Goal: Navigation & Orientation: Find specific page/section

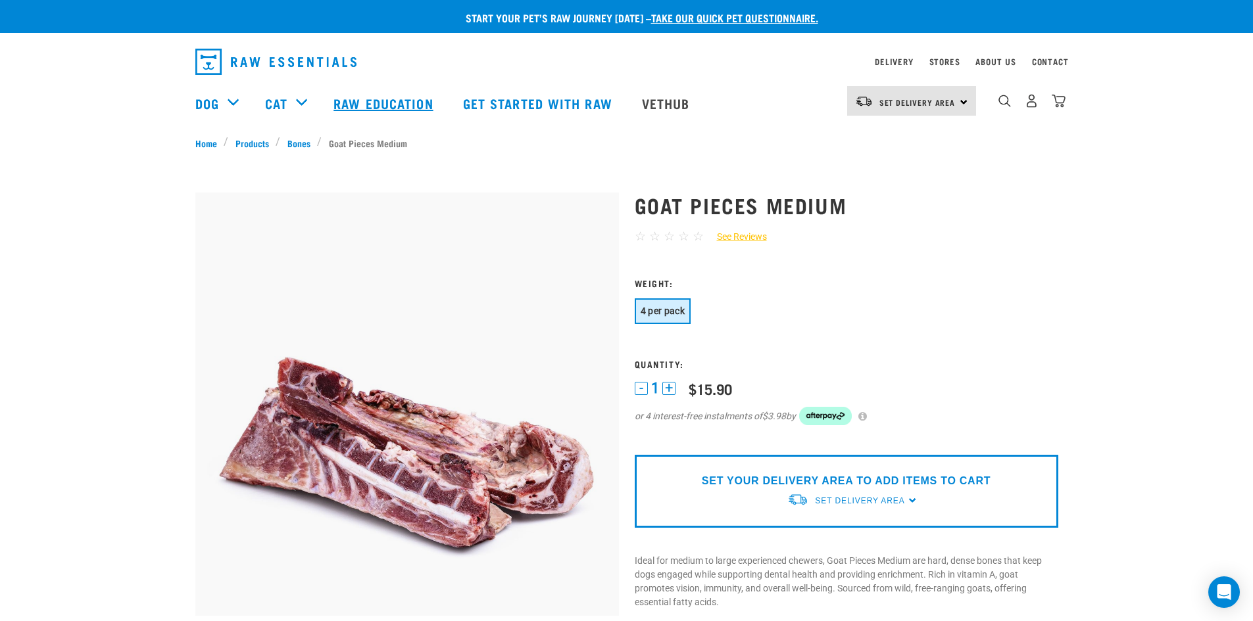
click at [371, 99] on link "Raw Education" at bounding box center [384, 103] width 129 height 53
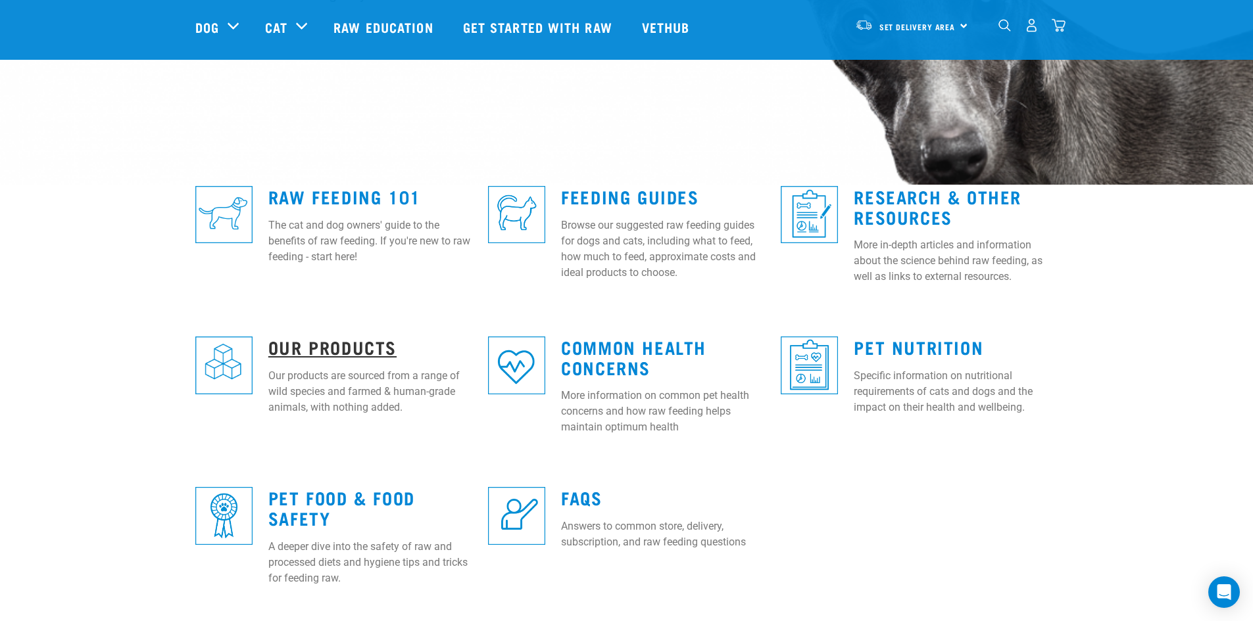
scroll to position [263, 0]
click at [336, 347] on link "Our Products" at bounding box center [332, 346] width 128 height 10
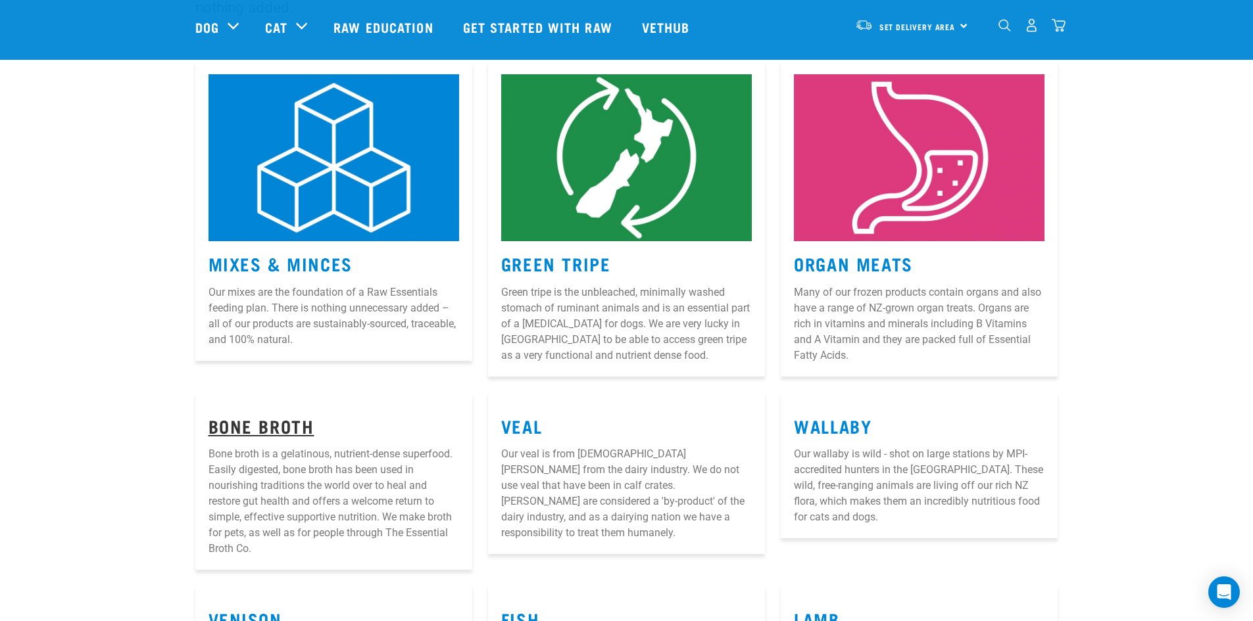
scroll to position [197, 0]
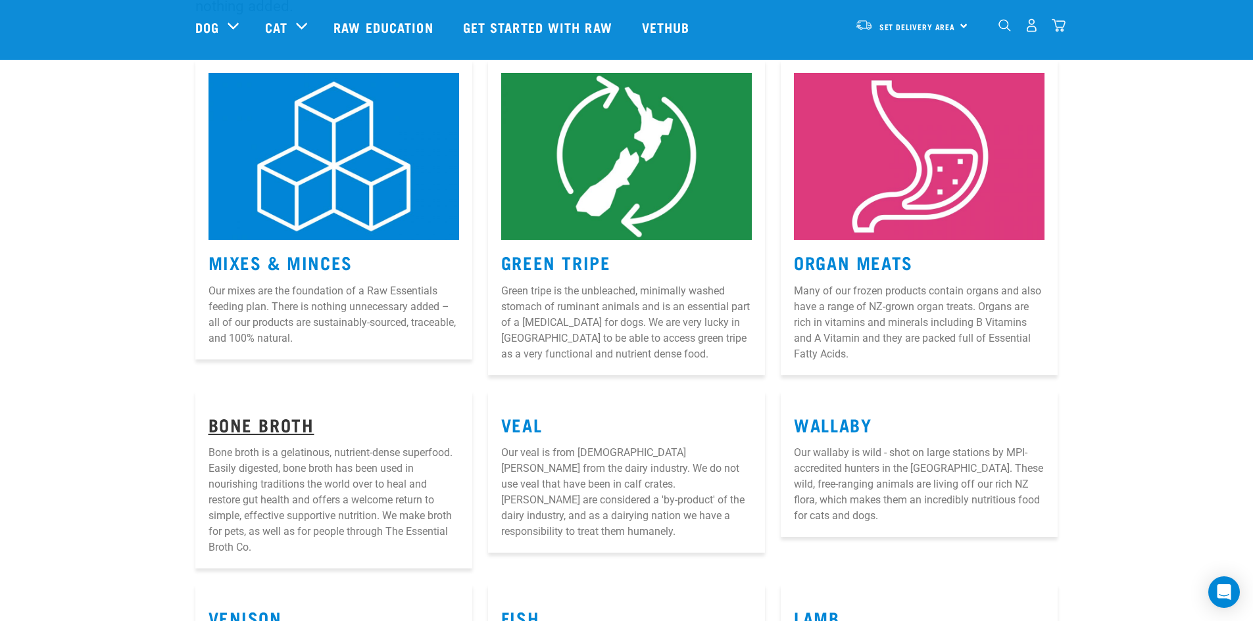
click at [295, 422] on link "Bone Broth" at bounding box center [261, 425] width 106 height 10
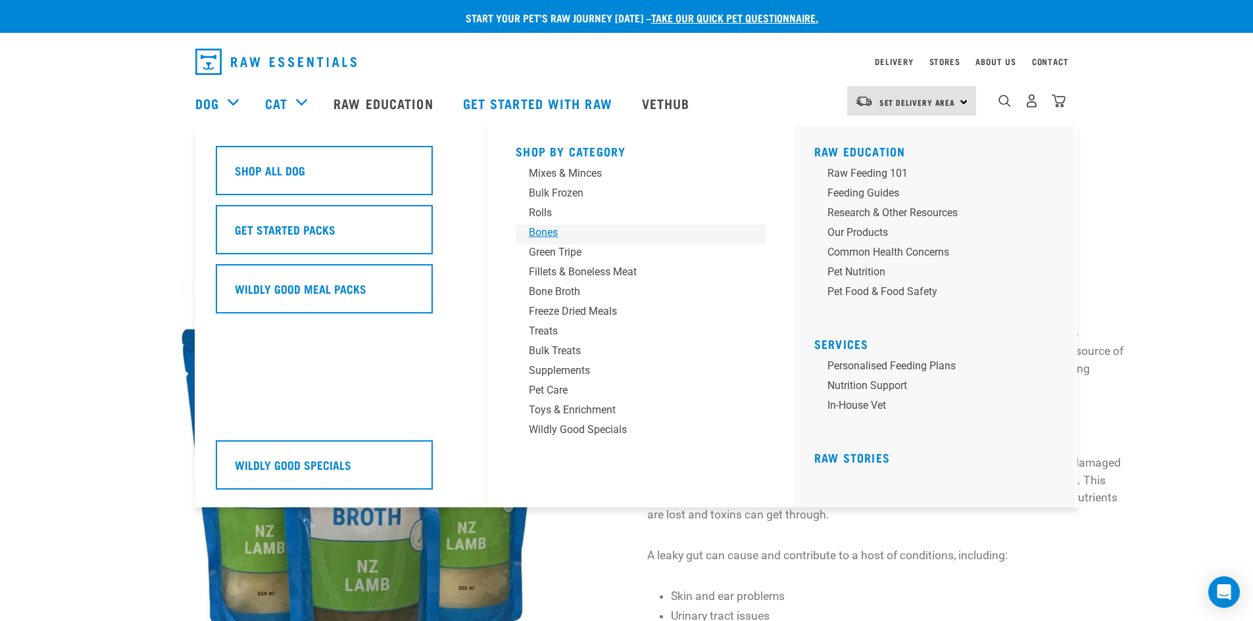
click at [554, 229] on div "Bones" at bounding box center [631, 233] width 205 height 16
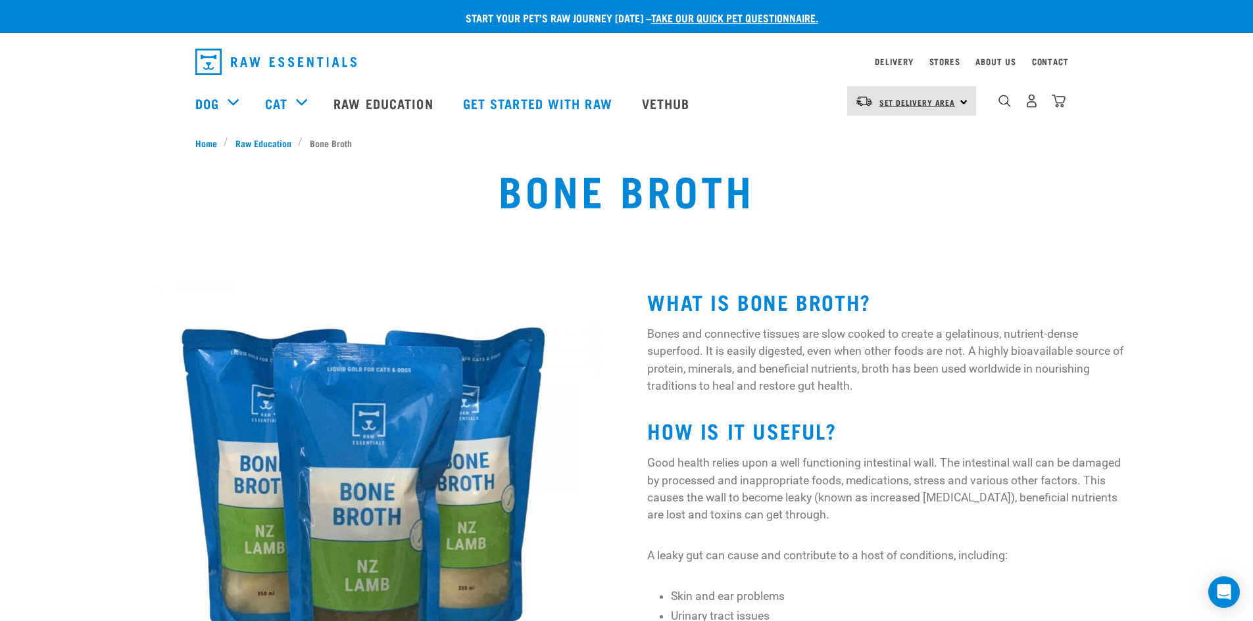
click at [954, 100] on span "Set Delivery Area" at bounding box center [917, 102] width 76 height 5
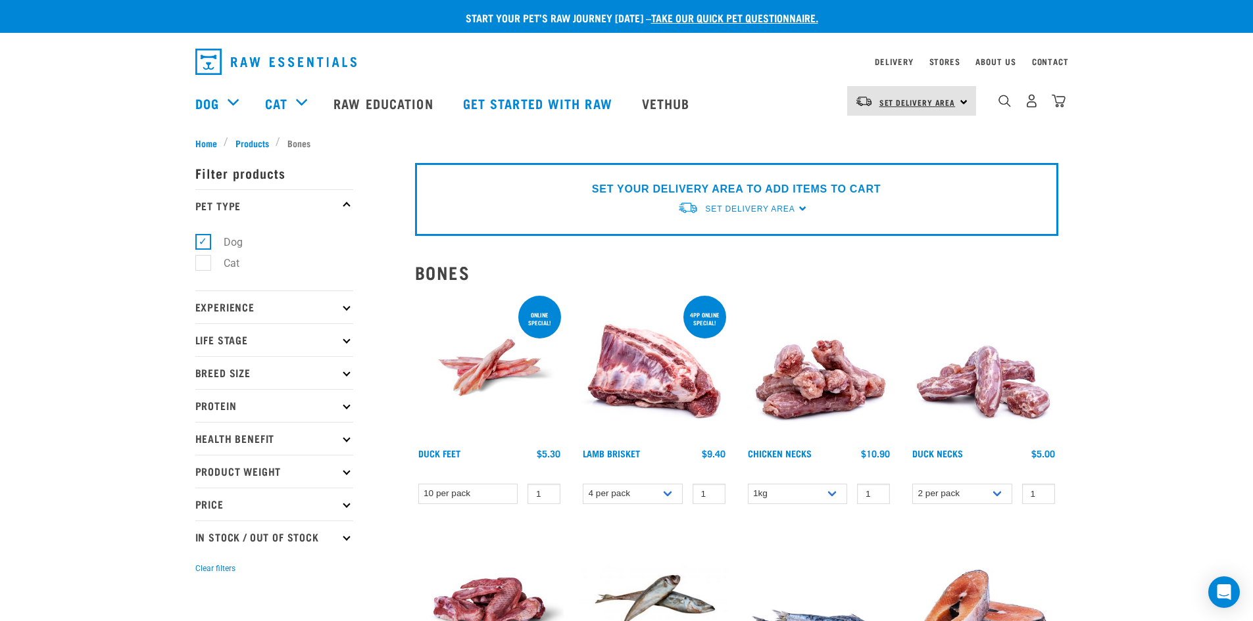
click at [921, 104] on span "Set Delivery Area" at bounding box center [917, 102] width 76 height 5
click at [897, 158] on link "[GEOGRAPHIC_DATA]" at bounding box center [910, 167] width 126 height 29
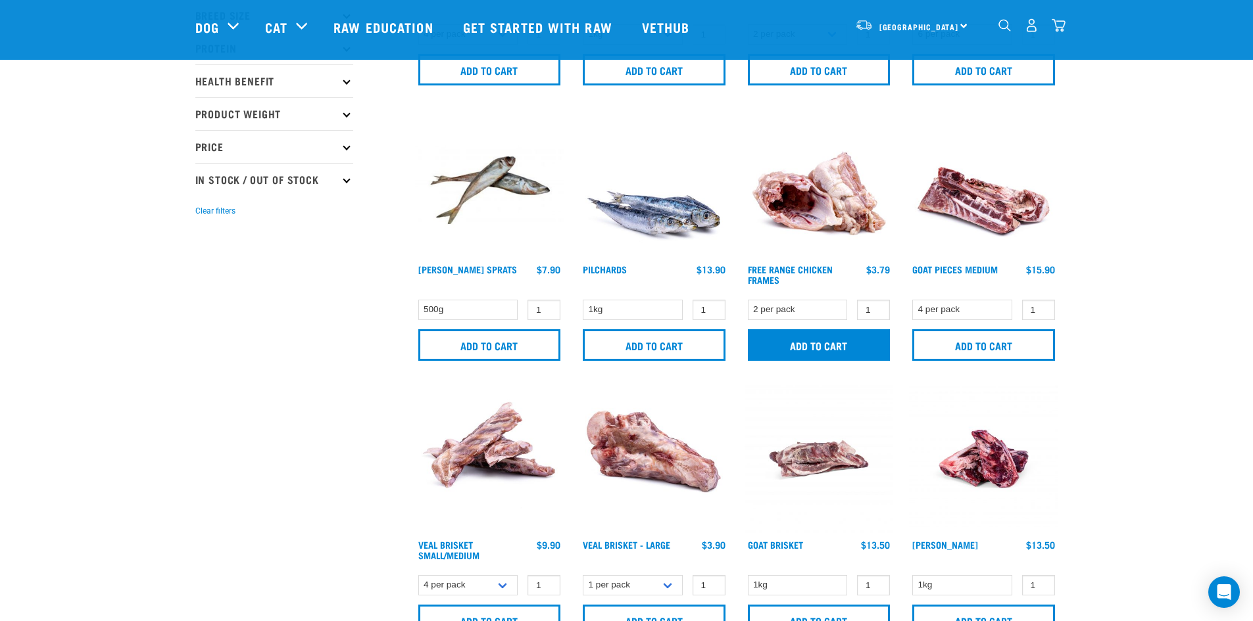
scroll to position [262, 0]
click at [792, 542] on link "Goat Brisket" at bounding box center [775, 544] width 55 height 5
